Goal: Transaction & Acquisition: Register for event/course

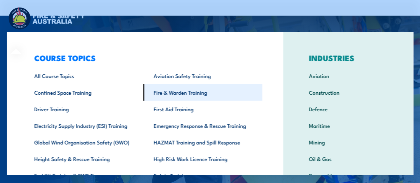
click at [176, 90] on link "Fire & Warden Training" at bounding box center [202, 92] width 119 height 17
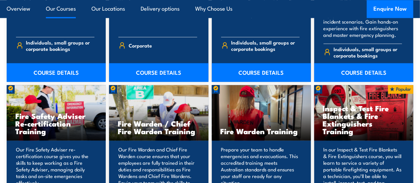
scroll to position [836, 0]
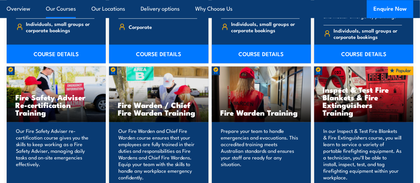
click at [161, 148] on p "Our Fire Warden and Chief Fire Warden course ensures that your employees are fu…" at bounding box center [157, 154] width 79 height 53
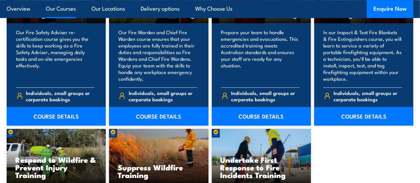
scroll to position [942, 0]
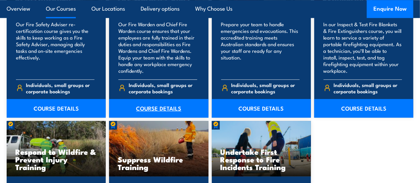
click at [149, 99] on link "COURSE DETAILS" at bounding box center [158, 108] width 99 height 19
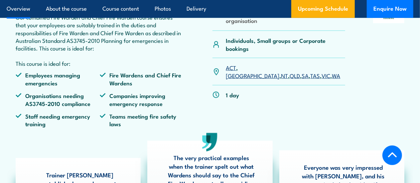
scroll to position [264, 0]
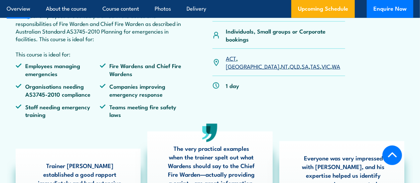
click at [322, 62] on link "VIC" at bounding box center [326, 66] width 9 height 8
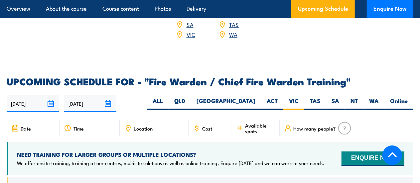
scroll to position [1181, 0]
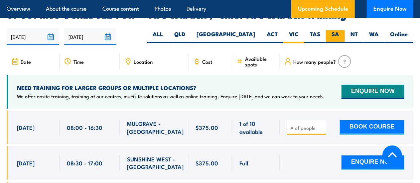
click at [337, 30] on label "SA" at bounding box center [335, 36] width 19 height 13
click at [339, 30] on input "SA" at bounding box center [341, 32] width 4 height 4
radio input "true"
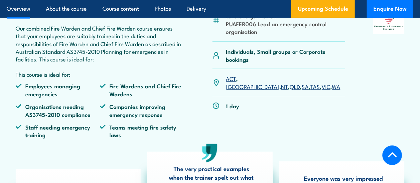
scroll to position [259, 0]
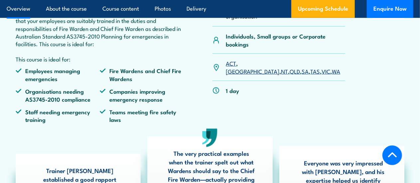
click at [302, 67] on link "SA" at bounding box center [305, 71] width 7 height 8
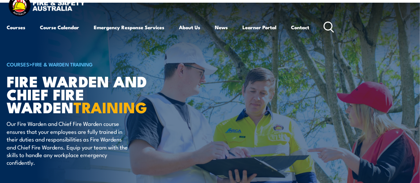
scroll to position [10, 0]
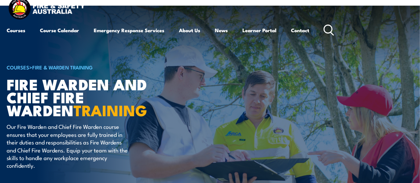
click at [420, 12] on html "Courses Course Calendar Emergency Response Services Services Overview Emergency…" at bounding box center [210, 81] width 420 height 183
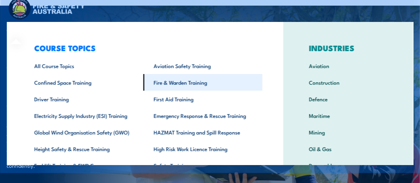
click at [159, 83] on link "Fire & Warden Training" at bounding box center [202, 82] width 119 height 17
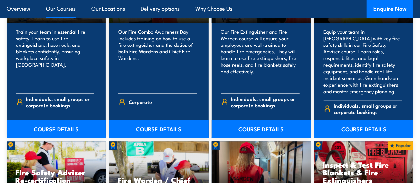
scroll to position [763, 0]
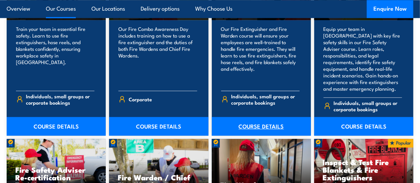
click at [258, 120] on link "COURSE DETAILS" at bounding box center [261, 126] width 99 height 19
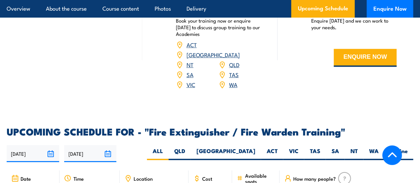
scroll to position [978, 0]
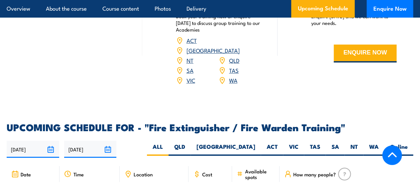
drag, startPoint x: 422, startPoint y: 12, endPoint x: 415, endPoint y: 63, distance: 50.7
click at [337, 143] on label "SA" at bounding box center [335, 149] width 19 height 13
click at [339, 143] on input "SA" at bounding box center [341, 145] width 4 height 4
radio input "true"
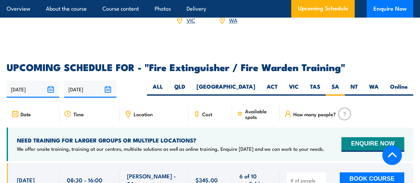
scroll to position [1083, 0]
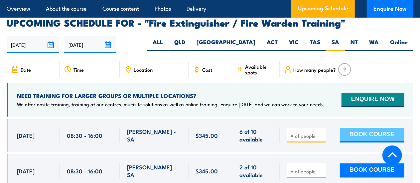
click at [364, 128] on button "BOOK COURSE" at bounding box center [372, 135] width 65 height 15
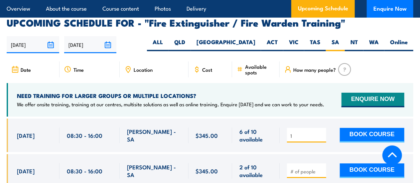
type input "1"
click at [321, 133] on input "1" at bounding box center [307, 136] width 33 height 7
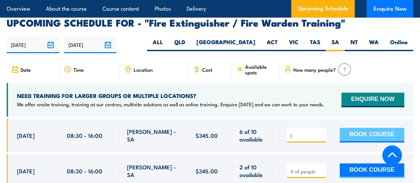
click at [364, 128] on button "BOOK COURSE" at bounding box center [372, 135] width 65 height 15
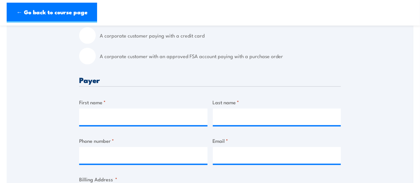
scroll to position [243, 0]
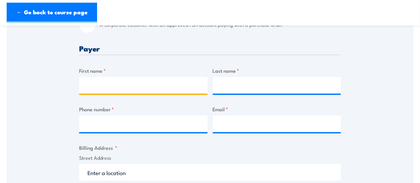
click at [94, 88] on input "First name *" at bounding box center [143, 85] width 128 height 17
type input "Scott"
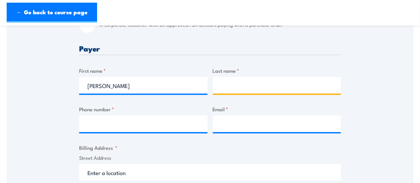
click at [218, 87] on input "Last name *" at bounding box center [277, 85] width 128 height 17
type input "Hanns"
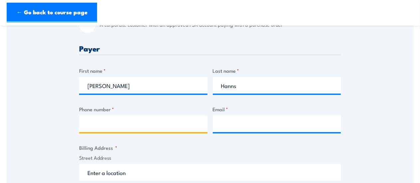
click at [94, 121] on input "Phone number *" at bounding box center [143, 124] width 128 height 17
paste input "0437 540 095"
type input "0437 540 095"
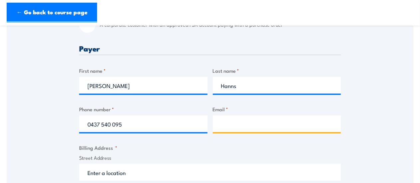
click at [233, 124] on input "Email *" at bounding box center [277, 124] width 128 height 17
paste input "scott.hanns@bild.group"
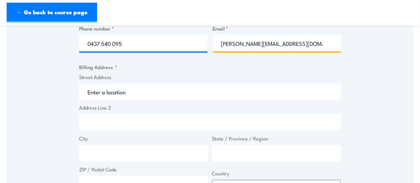
scroll to position [327, 0]
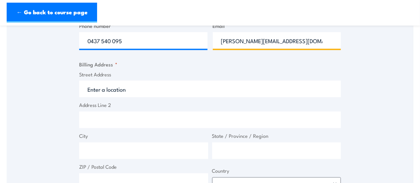
type input "scott.hanns@bild.group"
click at [89, 91] on input "Street Address" at bounding box center [210, 89] width 262 height 17
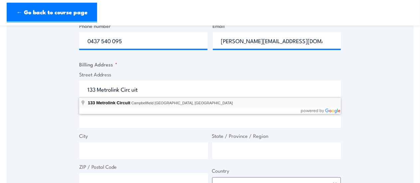
type input "133 Metrolink Circuit, Campbellfield VIC, Australia"
type input "133 Metrolink Cct"
type input "Campbellfield"
type input "Victoria"
type input "3061"
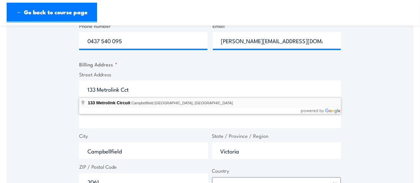
select select "Australia"
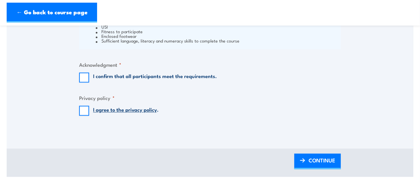
scroll to position [567, 0]
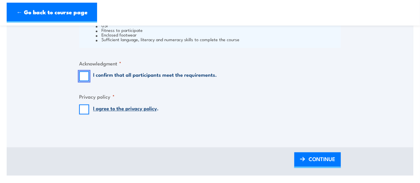
click at [87, 79] on input "I confirm that all participants meet the requirements." at bounding box center [84, 77] width 10 height 10
checkbox input "true"
click at [80, 109] on input "I agree to the privacy policy ." at bounding box center [84, 110] width 10 height 10
checkbox input "true"
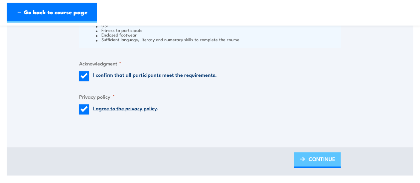
click at [307, 161] on link "CONTINUE" at bounding box center [317, 161] width 47 height 16
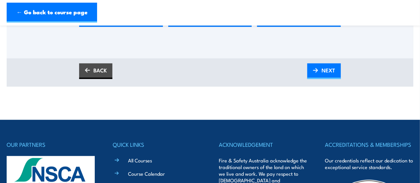
scroll to position [298, 0]
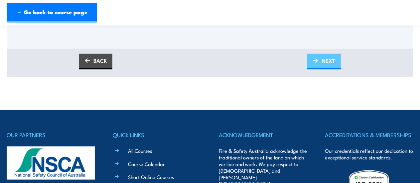
click at [317, 60] on img at bounding box center [315, 61] width 5 height 5
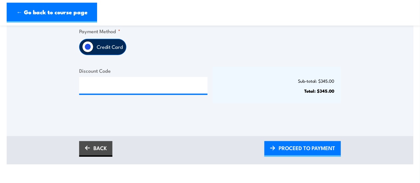
scroll to position [191, 0]
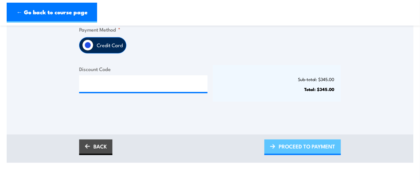
click at [285, 147] on span "PROCEED TO PAYMENT" at bounding box center [307, 147] width 57 height 18
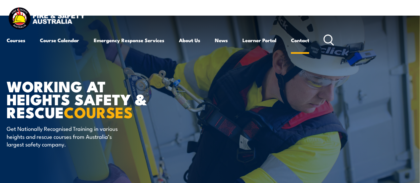
click at [300, 45] on link "Contact" at bounding box center [300, 40] width 18 height 16
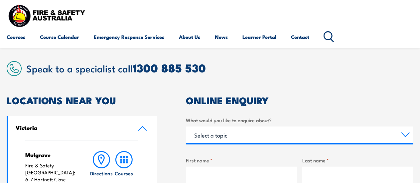
scroll to position [129, 0]
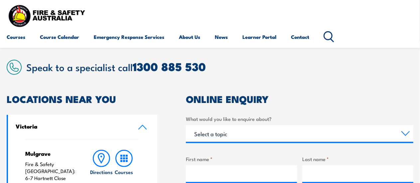
drag, startPoint x: 424, startPoint y: 24, endPoint x: 424, endPoint y: 52, distance: 27.9
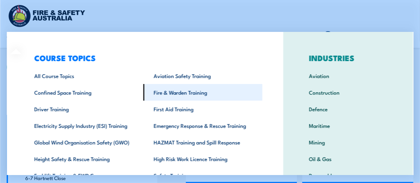
drag, startPoint x: 162, startPoint y: 94, endPoint x: 155, endPoint y: 93, distance: 7.7
click at [155, 93] on link "Fire & Warden Training" at bounding box center [202, 92] width 119 height 17
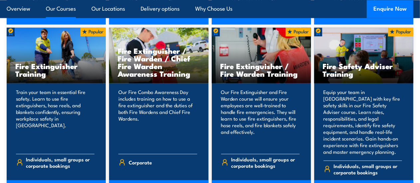
scroll to position [708, 0]
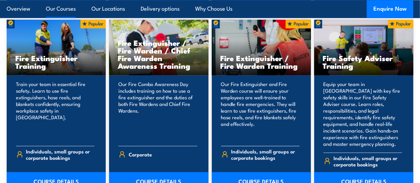
click at [259, 176] on link "COURSE DETAILS" at bounding box center [261, 181] width 99 height 19
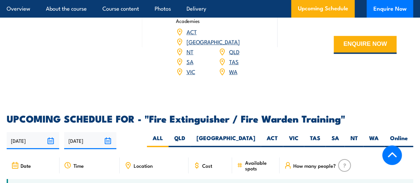
scroll to position [1052, 0]
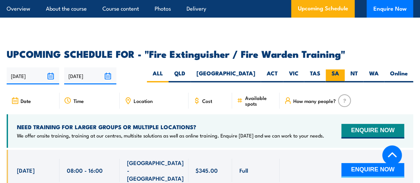
click at [335, 70] on label "SA" at bounding box center [335, 76] width 19 height 13
click at [339, 70] on input "SA" at bounding box center [341, 72] width 4 height 4
radio input "true"
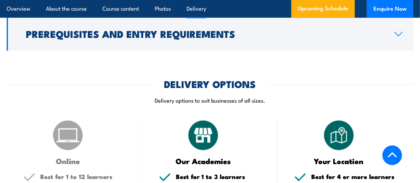
scroll to position [729, 0]
